Goal: Task Accomplishment & Management: Manage account settings

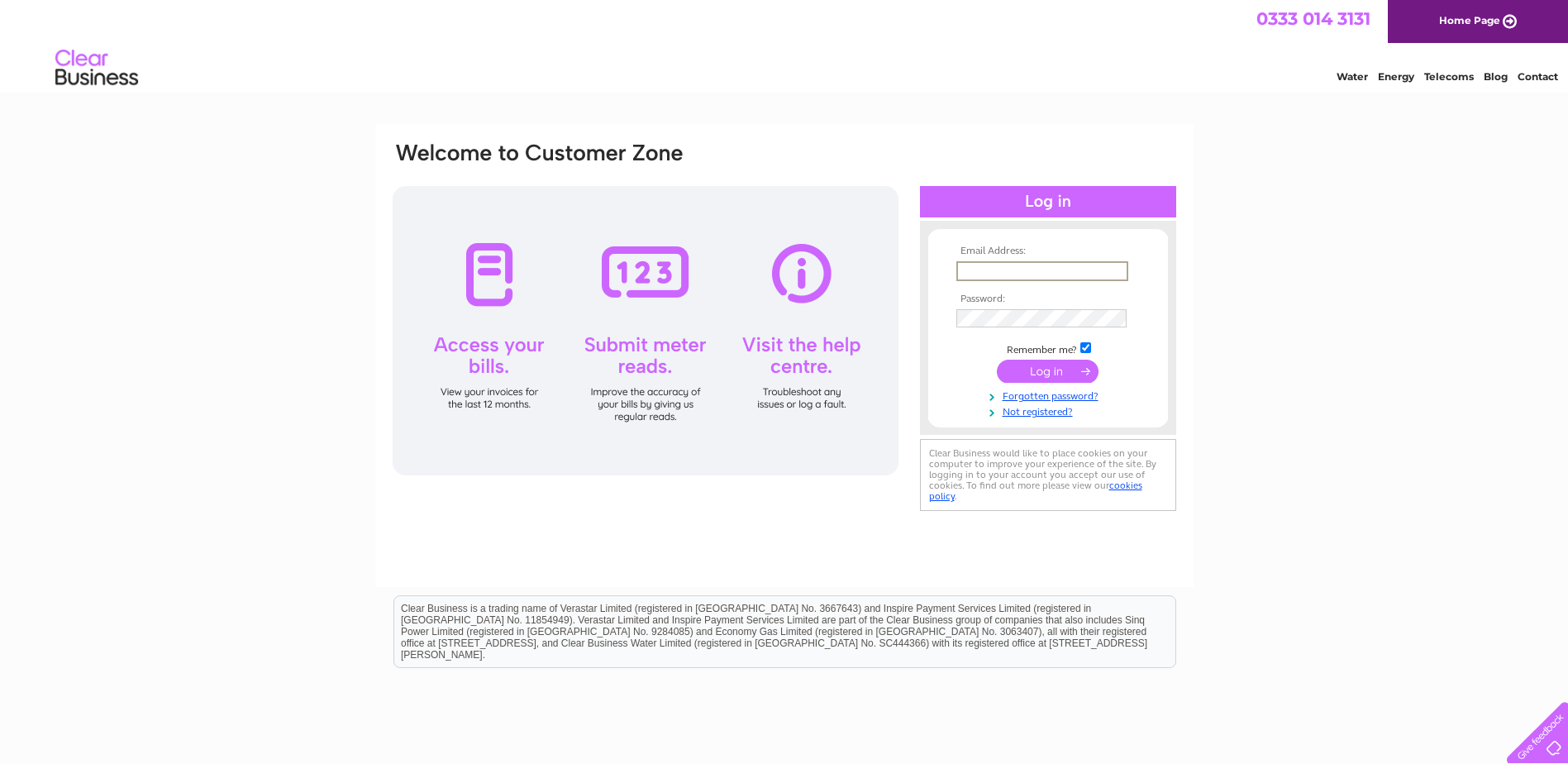
click at [1040, 273] on input "text" at bounding box center [1041, 271] width 172 height 19
type input "George.Wyeth@voestalpine.com"
click at [997, 359] on input "submit" at bounding box center [1047, 371] width 101 height 23
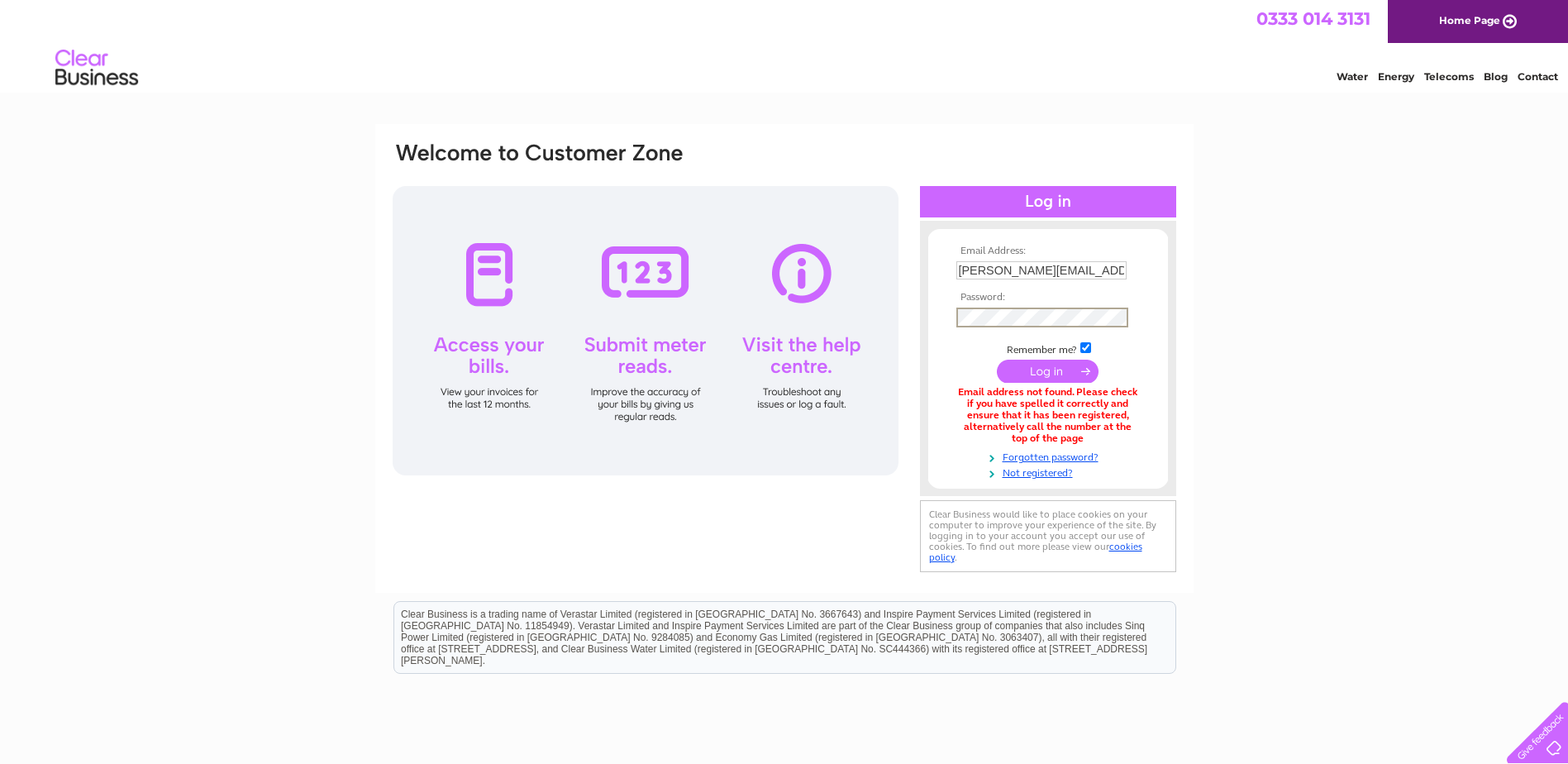
click at [877, 317] on div "Email Address: George.Wyeth@voestalpine.com Password:" at bounding box center [784, 358] width 786 height 436
drag, startPoint x: 1088, startPoint y: 274, endPoint x: 922, endPoint y: 276, distance: 166.0
click at [922, 281] on div "Email Address: George.Wyeth@voestalpine.com Password:" at bounding box center [1047, 358] width 256 height 242
type input "pine.com"
drag, startPoint x: 1055, startPoint y: 267, endPoint x: 879, endPoint y: 266, distance: 176.0
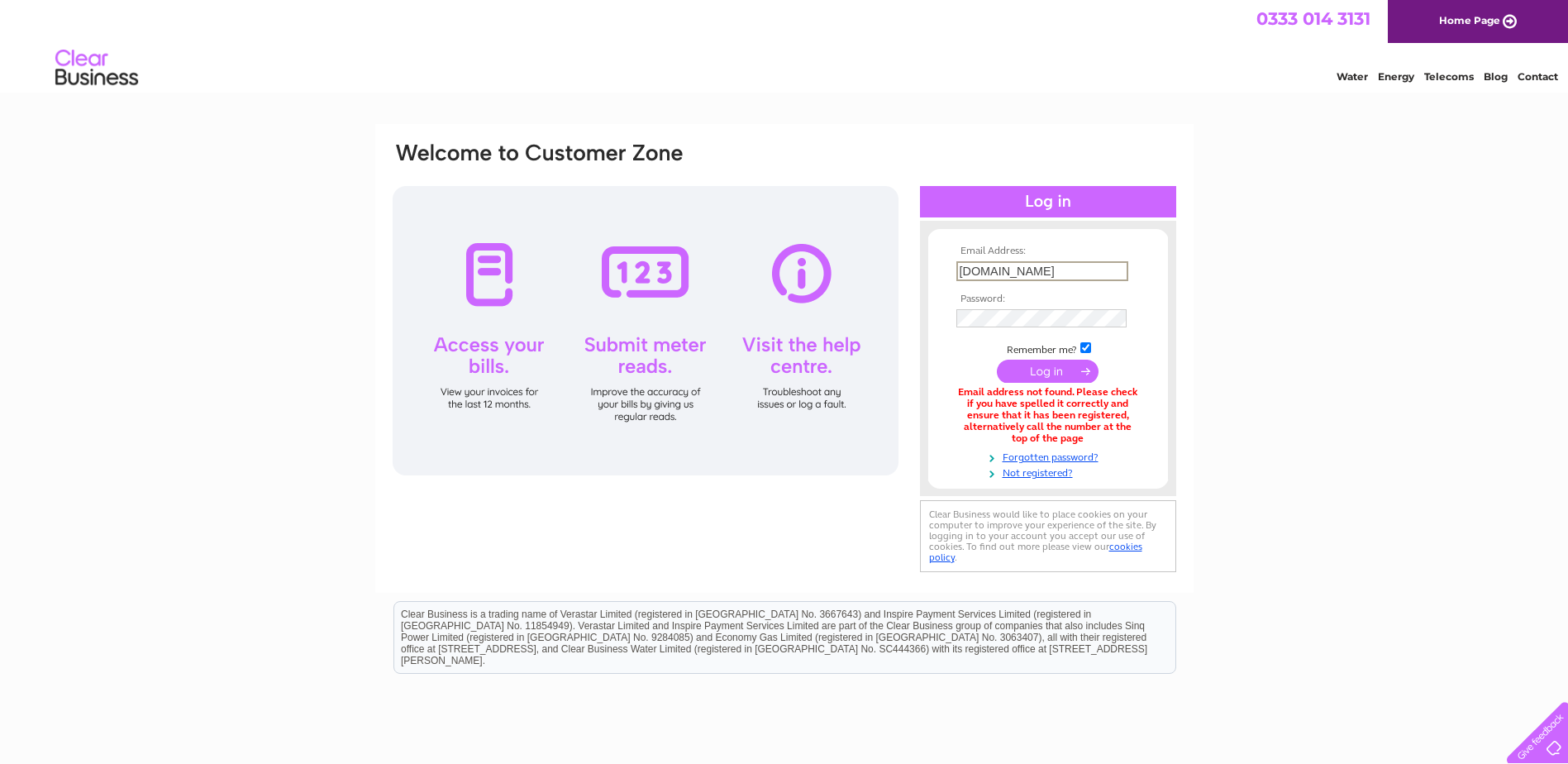
click at [880, 272] on div "Email Address: pine.com Password:" at bounding box center [784, 358] width 786 height 436
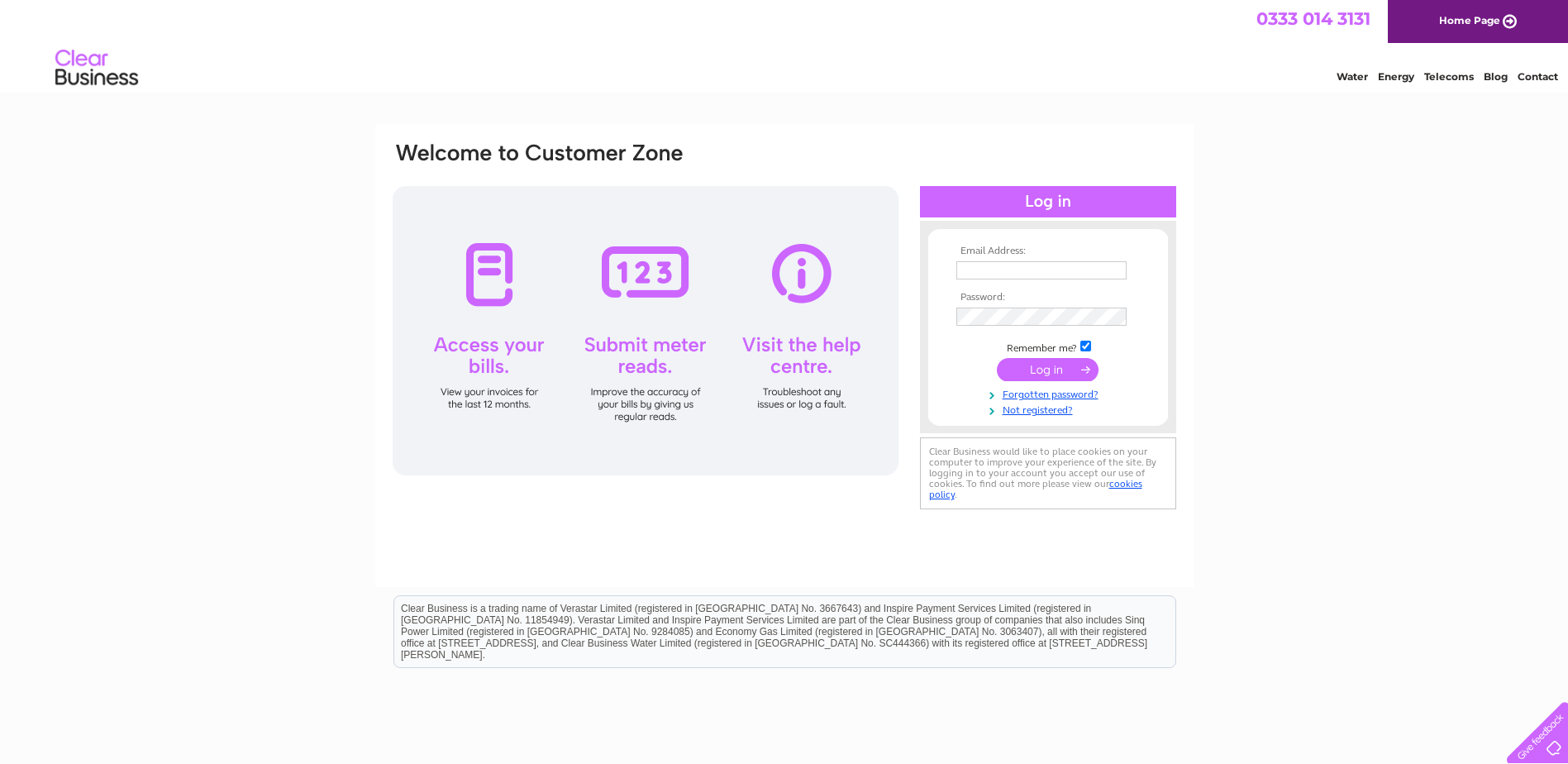
click at [1022, 276] on input "text" at bounding box center [1040, 270] width 170 height 18
type input "accounts@vae.co.uk"
click at [997, 359] on input "submit" at bounding box center [1047, 371] width 101 height 23
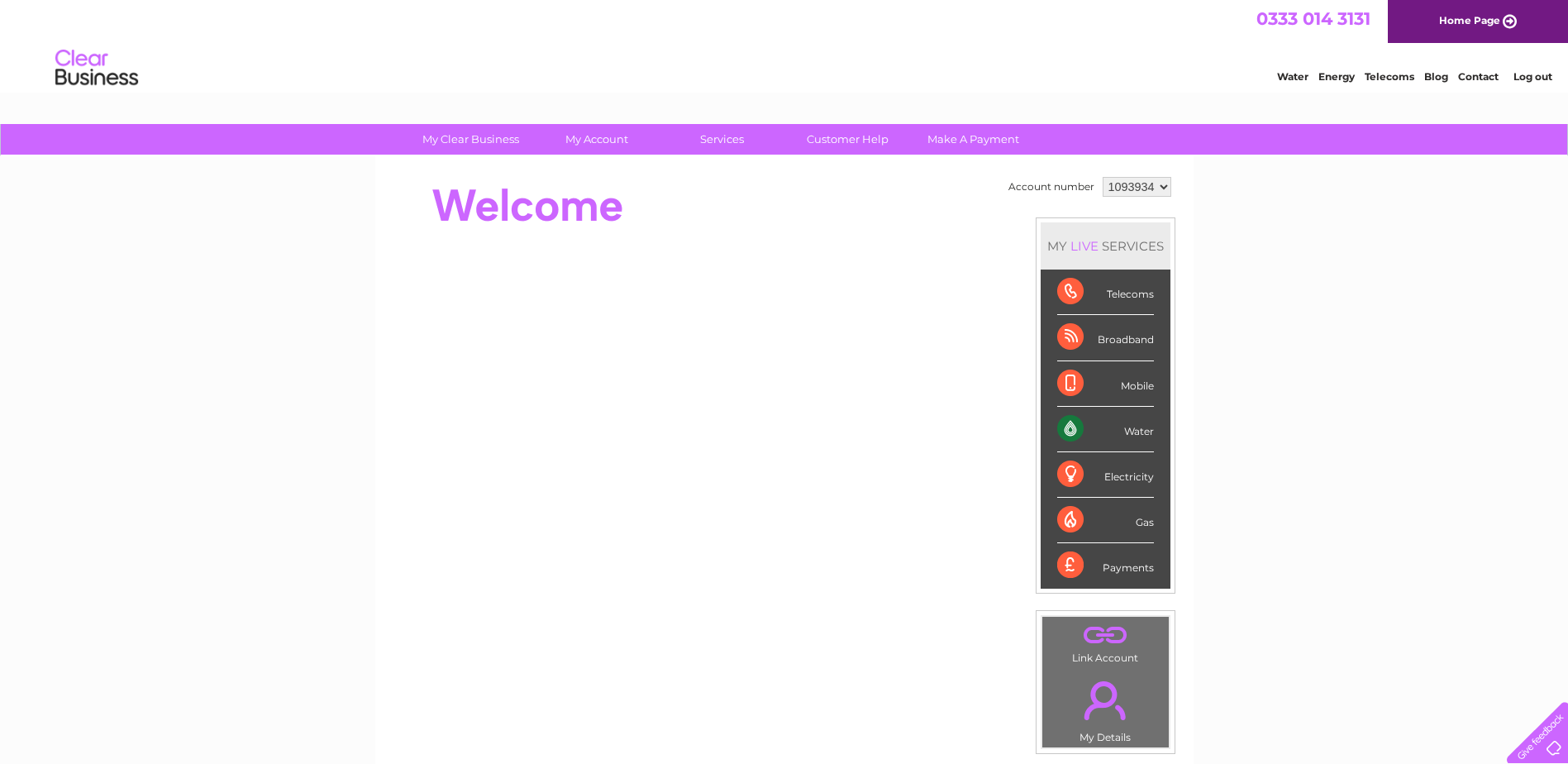
click at [1070, 561] on div "Payments" at bounding box center [1105, 565] width 96 height 45
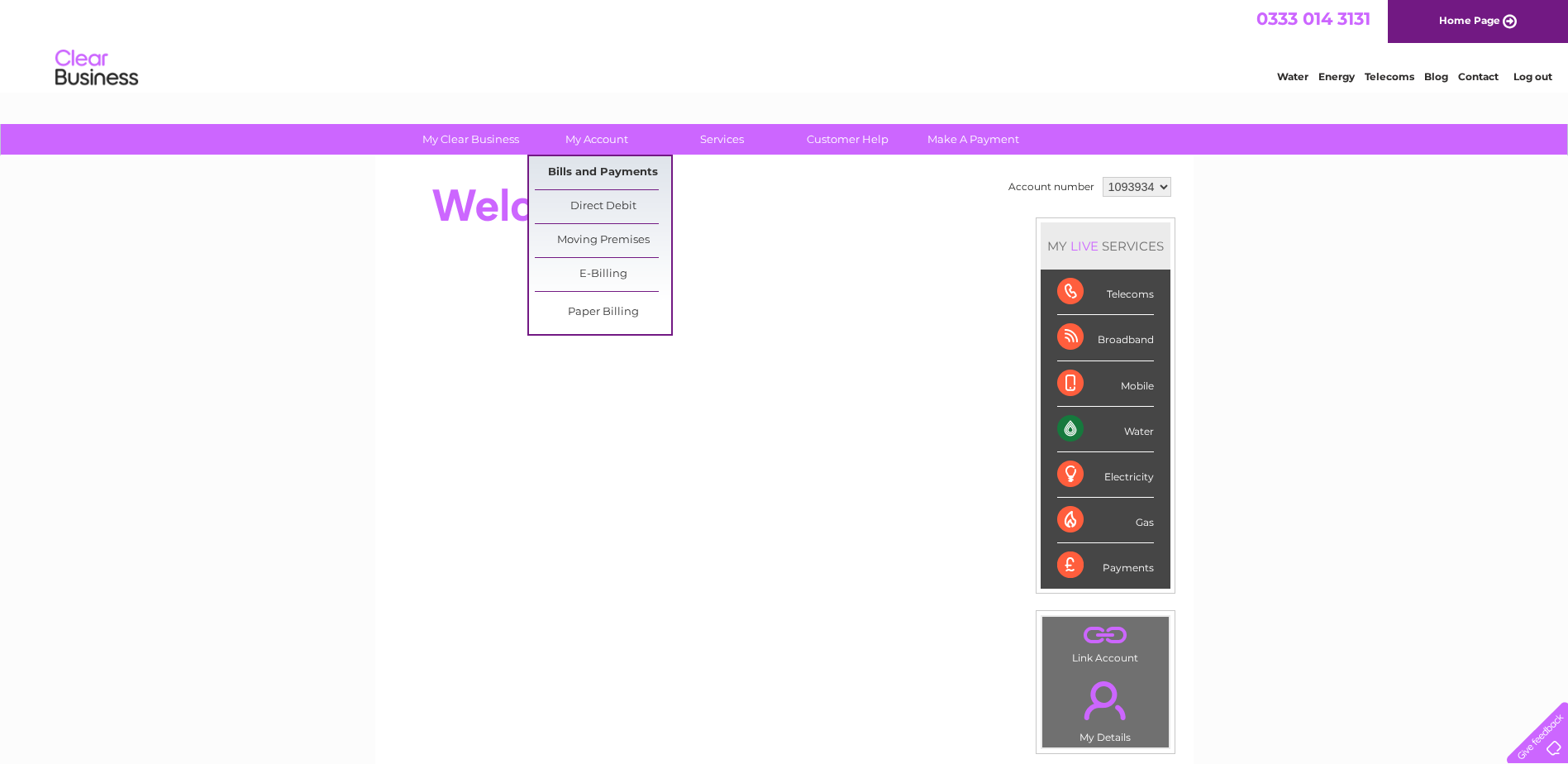
click at [600, 170] on link "Bills and Payments" at bounding box center [602, 172] width 136 height 33
click at [604, 172] on link "Bills and Payments" at bounding box center [602, 172] width 136 height 33
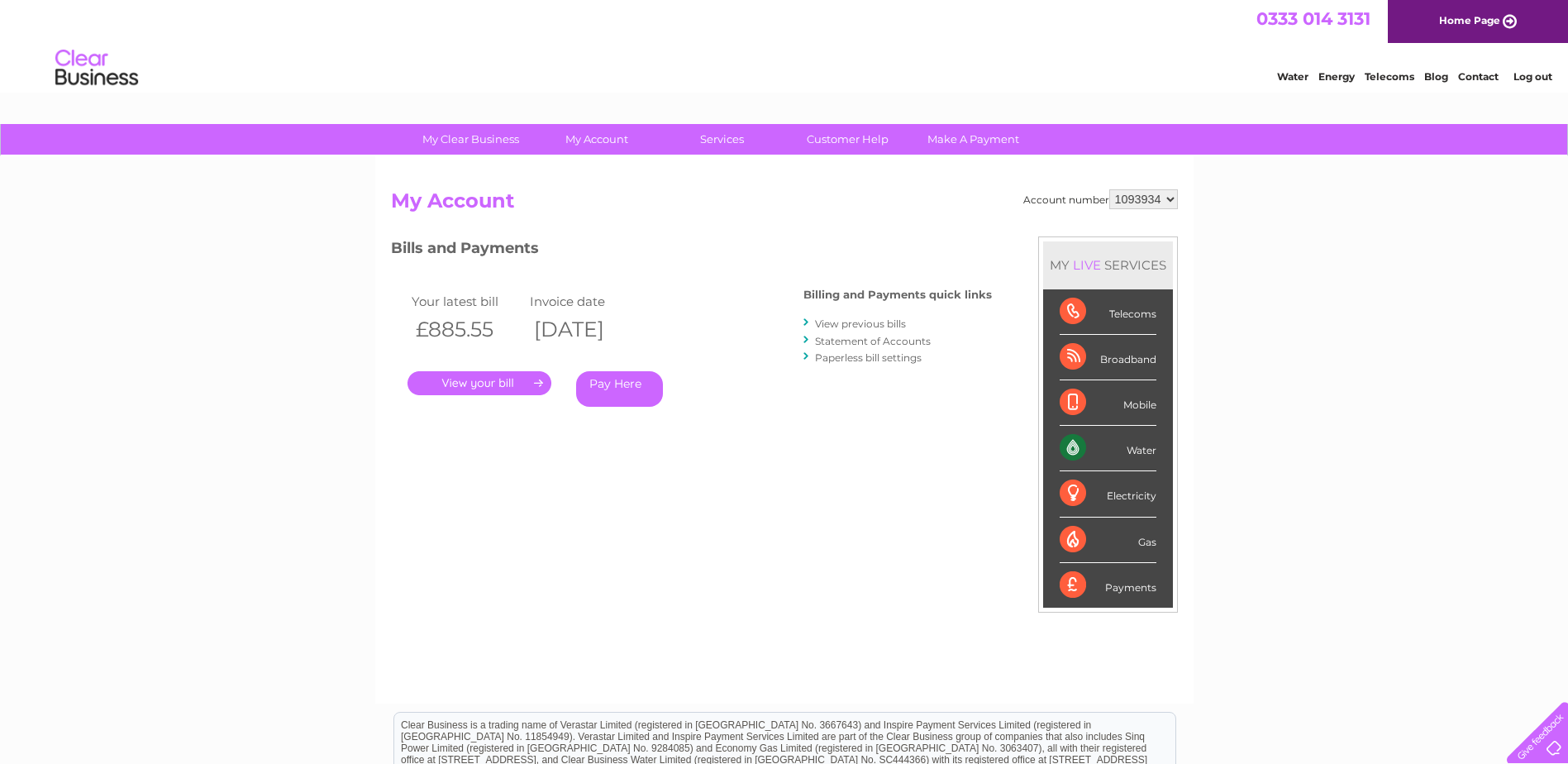
click at [509, 379] on link "." at bounding box center [480, 382] width 144 height 24
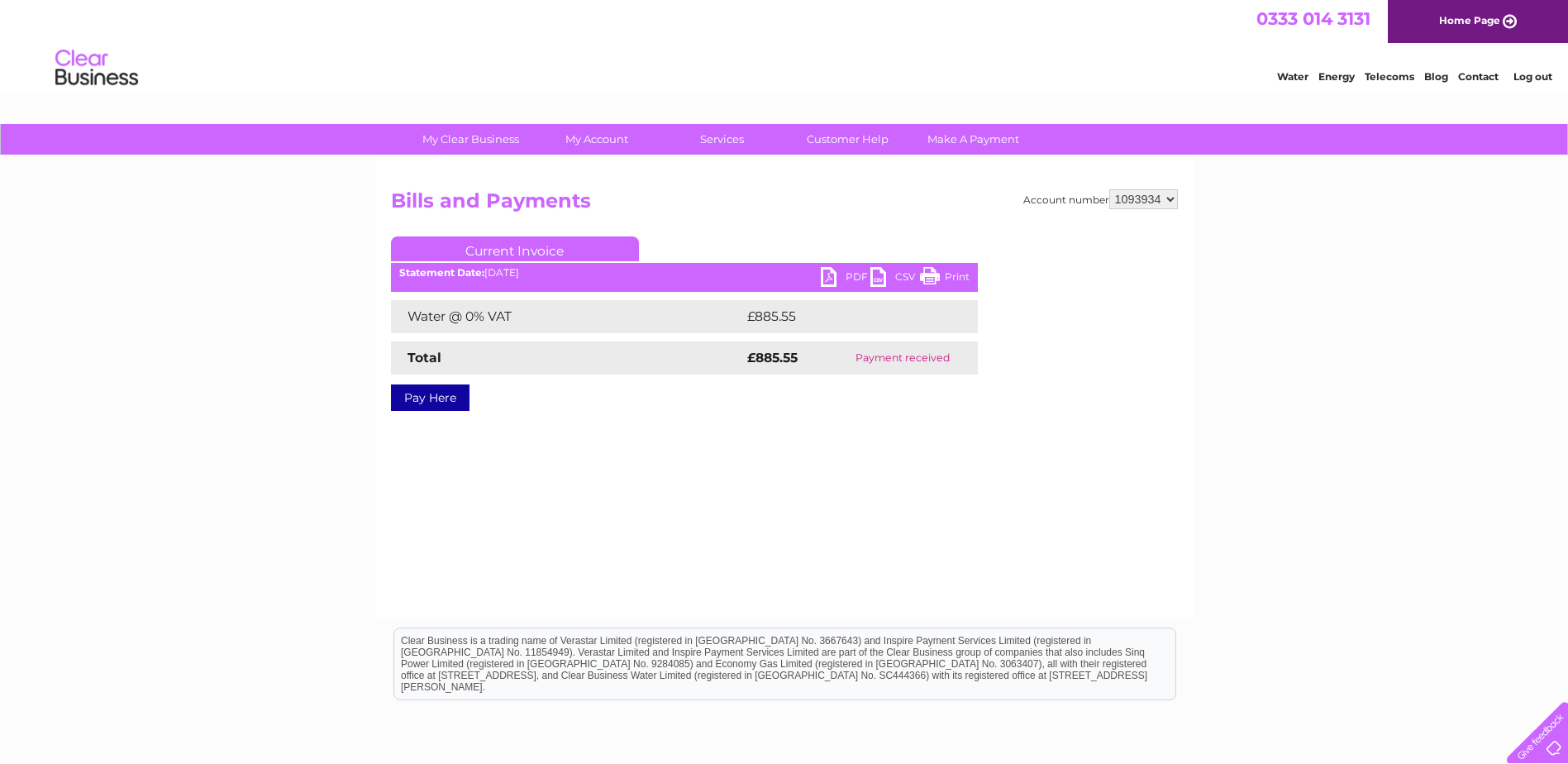
click at [826, 273] on link "PDF" at bounding box center [845, 278] width 50 height 24
